Goal: Task Accomplishment & Management: Manage account settings

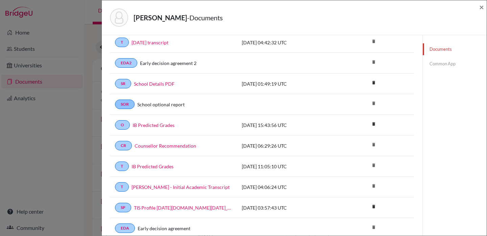
scroll to position [101, 0]
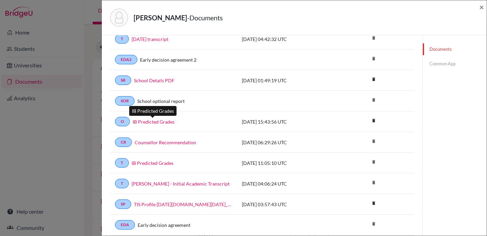
click at [144, 120] on link "IB Predicted Grades" at bounding box center [153, 121] width 42 height 7
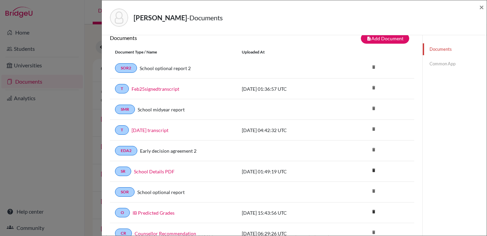
scroll to position [0, 0]
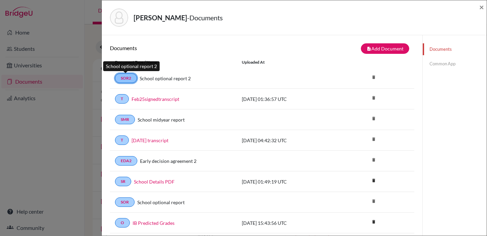
click at [127, 77] on link "SOR2" at bounding box center [126, 77] width 22 height 9
click at [482, 6] on span "×" at bounding box center [481, 7] width 5 height 10
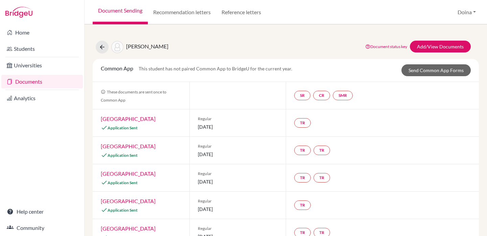
click at [31, 81] on link "Documents" at bounding box center [41, 82] width 81 height 14
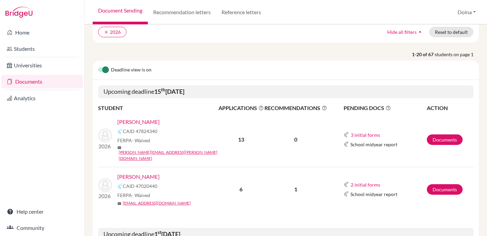
scroll to position [55, 0]
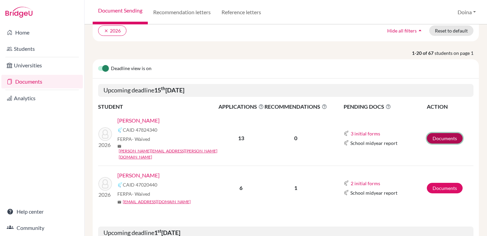
click at [444, 133] on link "Documents" at bounding box center [444, 138] width 36 height 10
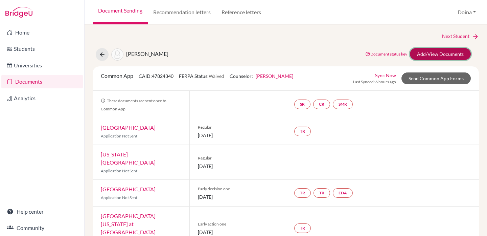
click at [420, 54] on link "Add/View Documents" at bounding box center [440, 54] width 61 height 12
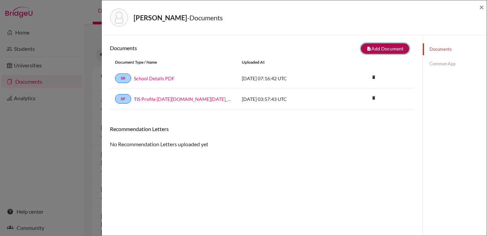
click at [377, 49] on button "note_add Add Document" at bounding box center [385, 48] width 48 height 10
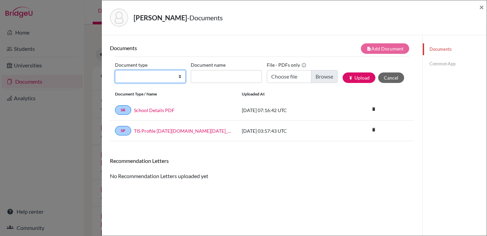
click at [179, 75] on select "Change explanation for Common App reports Counselor recommendation Internationa…" at bounding box center [150, 76] width 71 height 13
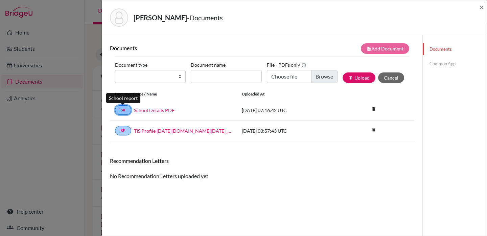
click at [121, 110] on link "SR" at bounding box center [123, 109] width 16 height 9
click at [149, 110] on link "School Details PDF" at bounding box center [154, 109] width 41 height 7
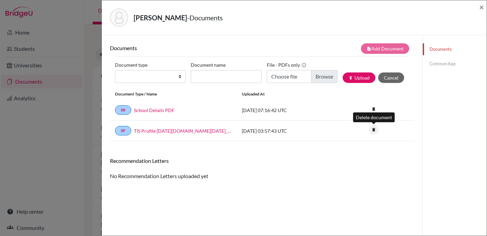
click at [374, 129] on icon "delete" at bounding box center [373, 129] width 10 height 10
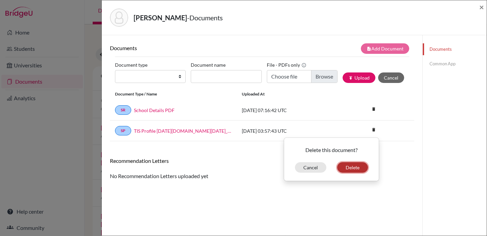
click at [349, 167] on button "Delete" at bounding box center [352, 167] width 31 height 10
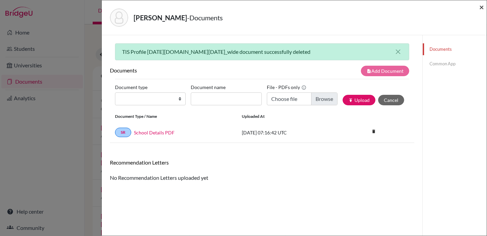
click at [481, 7] on span "×" at bounding box center [481, 7] width 5 height 10
